Goal: Register for event/course

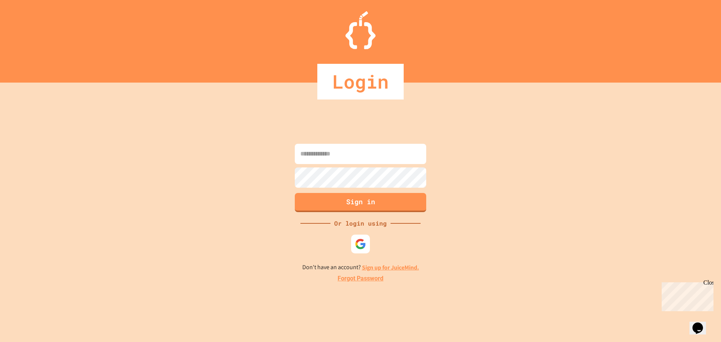
click at [332, 152] on input at bounding box center [360, 154] width 131 height 20
type input "*****"
click at [318, 155] on input at bounding box center [360, 154] width 131 height 20
type input "**********"
click at [346, 197] on button "Sign in" at bounding box center [361, 202] width 134 height 20
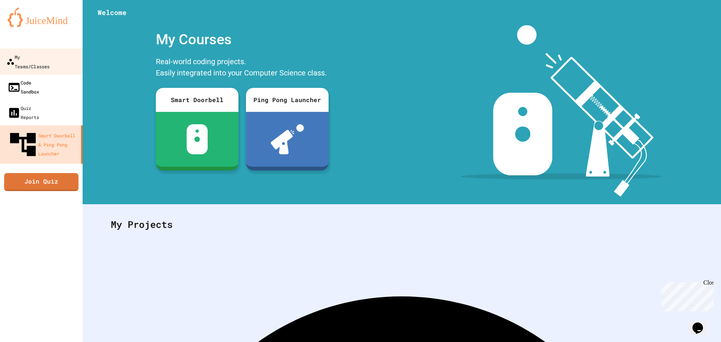
click at [31, 78] on div "Code Sandbox" at bounding box center [24, 87] width 32 height 18
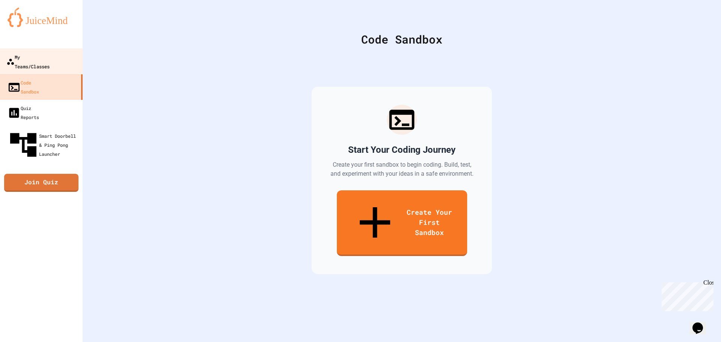
click at [34, 57] on div "My Teams/Classes" at bounding box center [27, 61] width 43 height 18
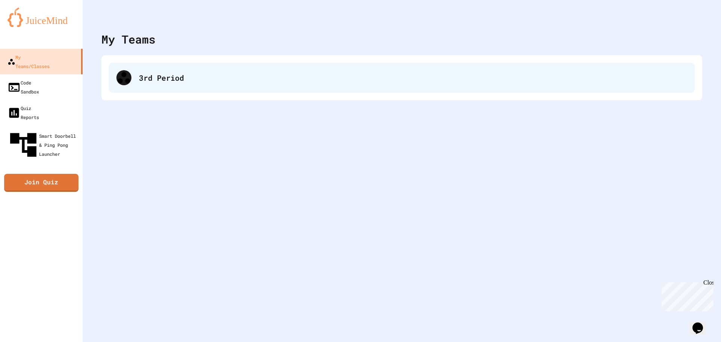
click at [246, 76] on div "3rd Period" at bounding box center [413, 77] width 548 height 11
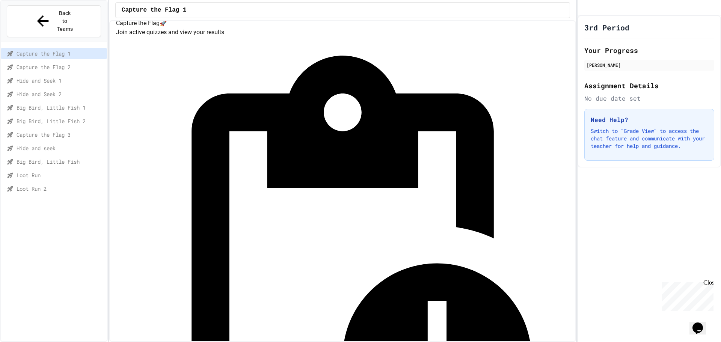
scroll to position [34, 0]
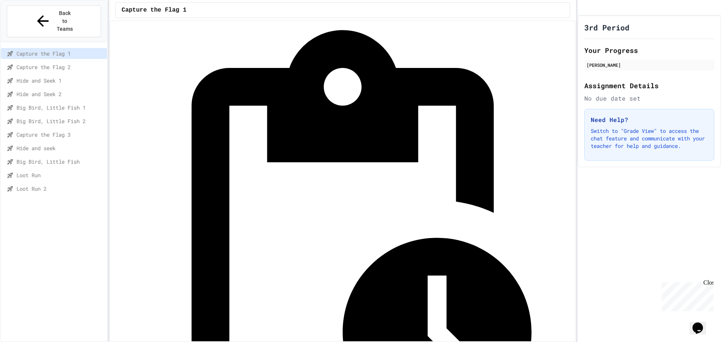
click at [37, 170] on div "Loot Run" at bounding box center [54, 175] width 106 height 11
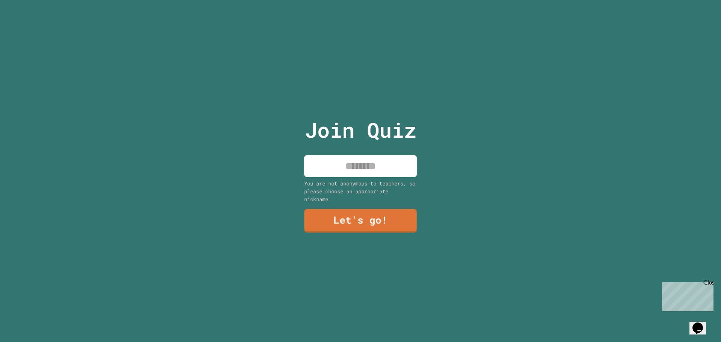
click at [360, 142] on p "Join Quiz" at bounding box center [361, 130] width 112 height 31
click at [355, 155] on input at bounding box center [360, 166] width 113 height 22
type input "*****"
click at [389, 210] on link "Let's go!" at bounding box center [360, 220] width 102 height 25
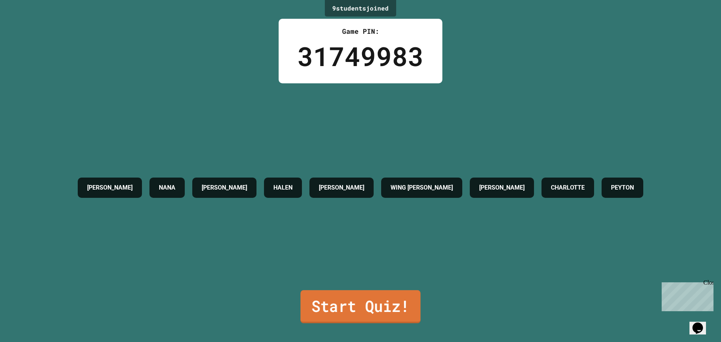
click at [314, 291] on link "Start Quiz!" at bounding box center [360, 306] width 120 height 33
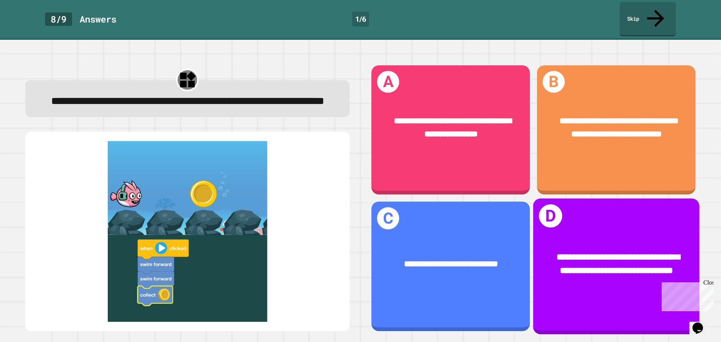
click at [575, 251] on div "**********" at bounding box center [616, 264] width 131 height 27
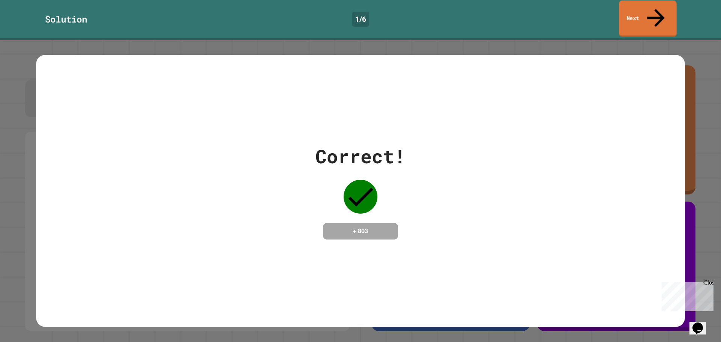
click at [644, 11] on link "Next" at bounding box center [648, 18] width 58 height 36
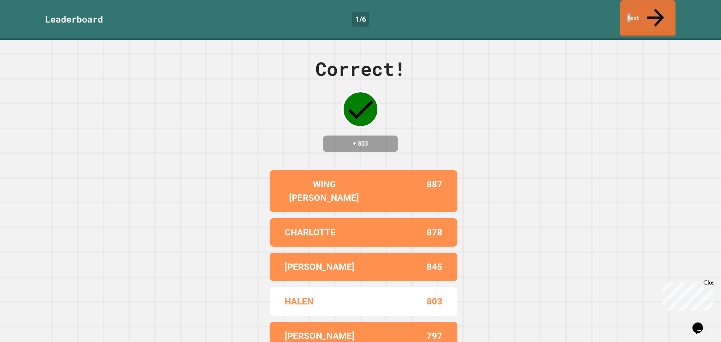
click at [636, 9] on link "Next" at bounding box center [648, 18] width 56 height 36
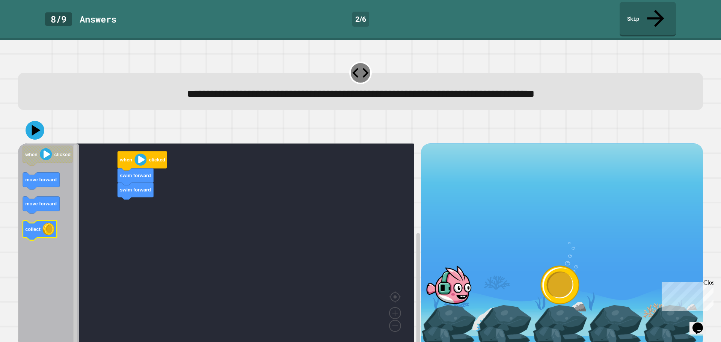
click at [56, 216] on icon "when clicked move forward move forward collect" at bounding box center [48, 244] width 61 height 202
click at [59, 227] on icon "Blockly Workspace" at bounding box center [48, 244] width 61 height 202
click at [57, 217] on icon "Blockly Workspace" at bounding box center [48, 244] width 61 height 202
drag, startPoint x: 32, startPoint y: 113, endPoint x: 168, endPoint y: 148, distance: 140.3
click at [32, 119] on icon at bounding box center [35, 130] width 23 height 23
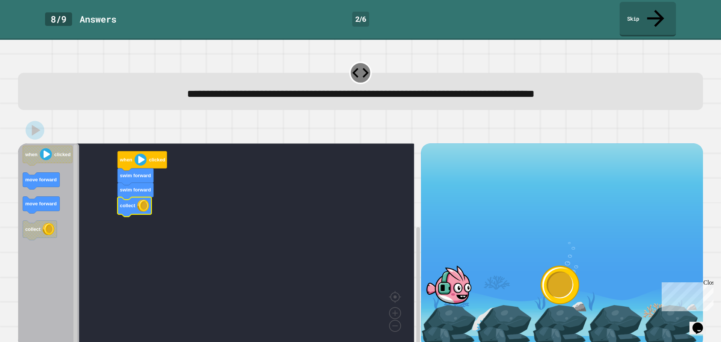
click at [157, 157] on text "clicked" at bounding box center [157, 160] width 16 height 6
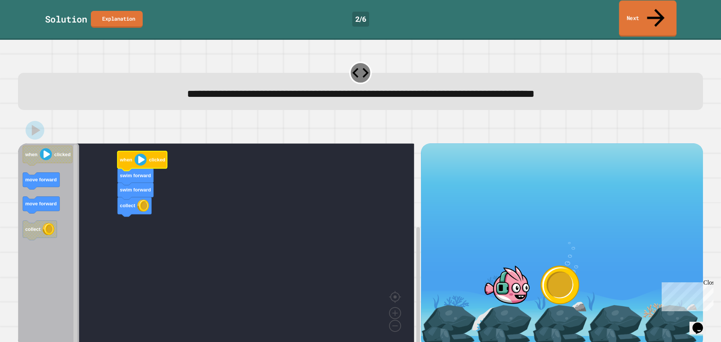
click at [651, 12] on link "Next" at bounding box center [647, 18] width 57 height 36
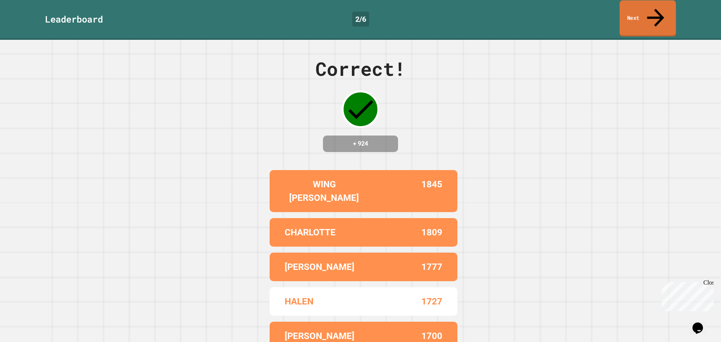
click at [648, 7] on link "Next" at bounding box center [648, 18] width 56 height 36
